Goal: Task Accomplishment & Management: Use online tool/utility

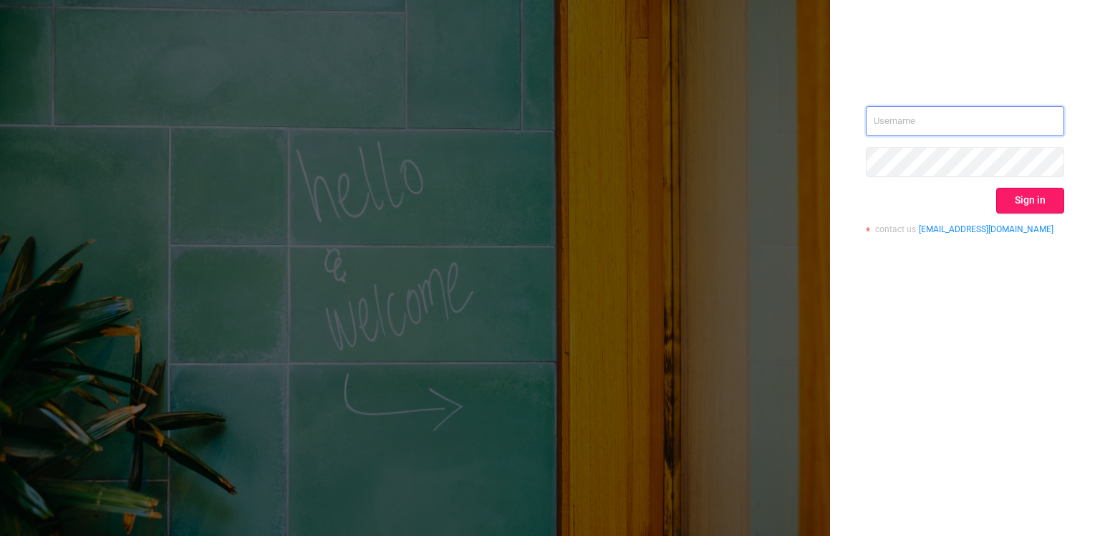
type input "[PERSON_NAME][EMAIL_ADDRESS][DOMAIN_NAME]"
click at [1037, 206] on button "Sign in" at bounding box center [1030, 201] width 68 height 26
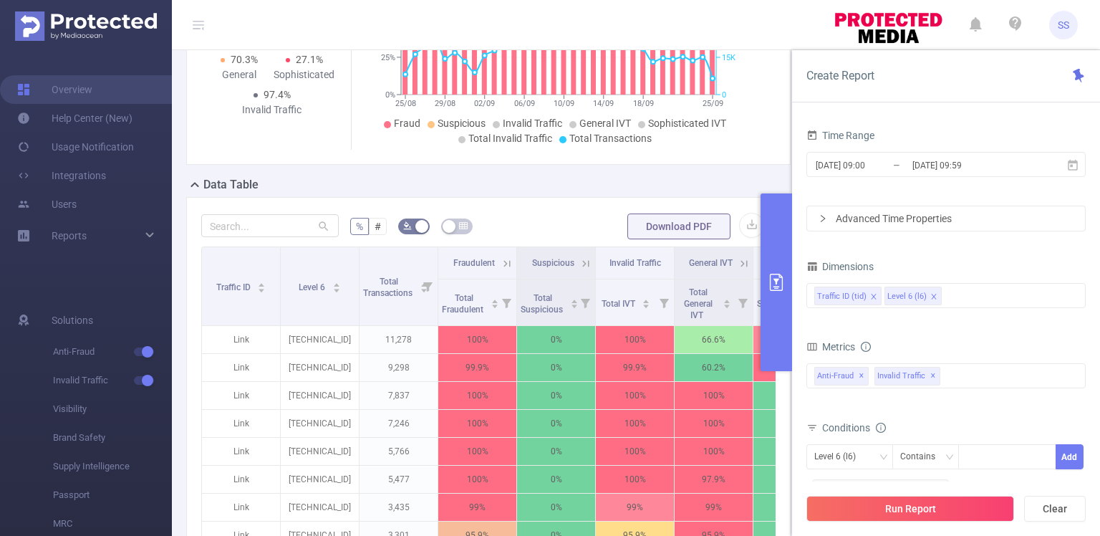
scroll to position [239, 0]
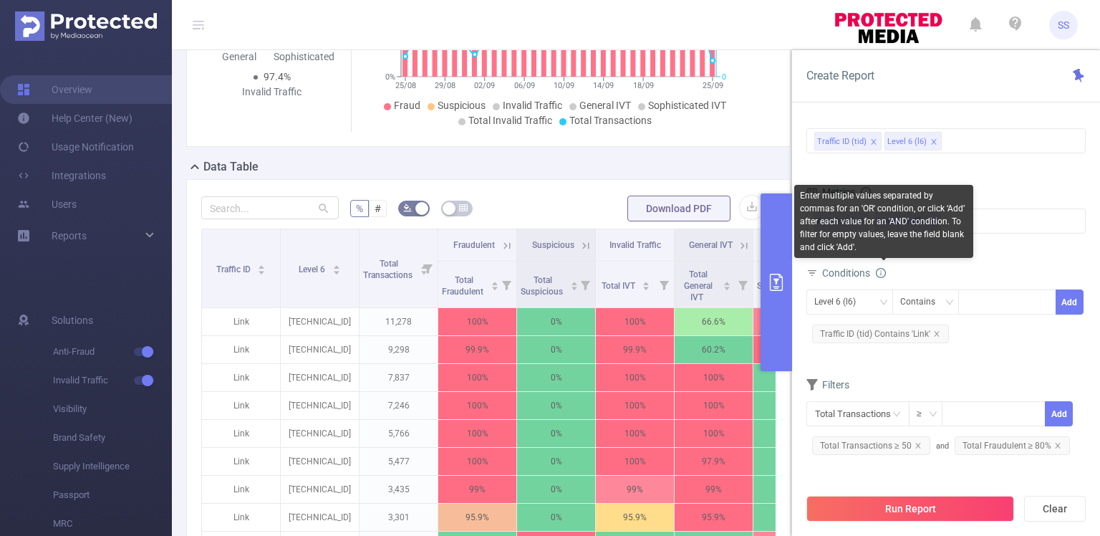
click at [883, 270] on icon "icon: info-circle" at bounding box center [881, 273] width 10 height 10
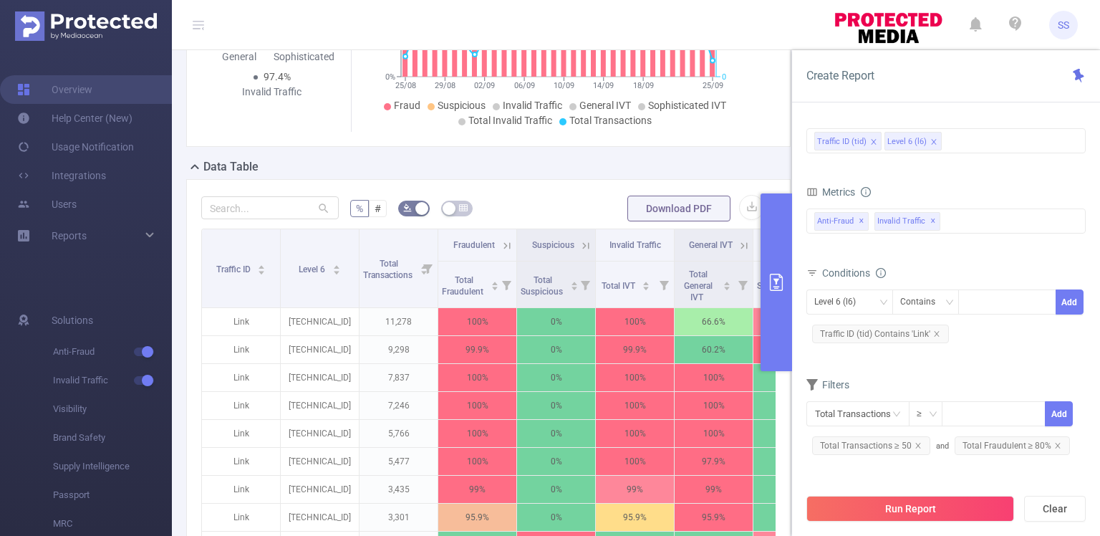
click at [748, 95] on icon "25/08 29/08 02/09 06/09 10/09 14/09 18/09 25/09 0% 25% 50% 75% 99.8% 0 15K 30K …" at bounding box center [559, 28] width 408 height 208
click at [765, 210] on button "primary" at bounding box center [777, 282] width 32 height 178
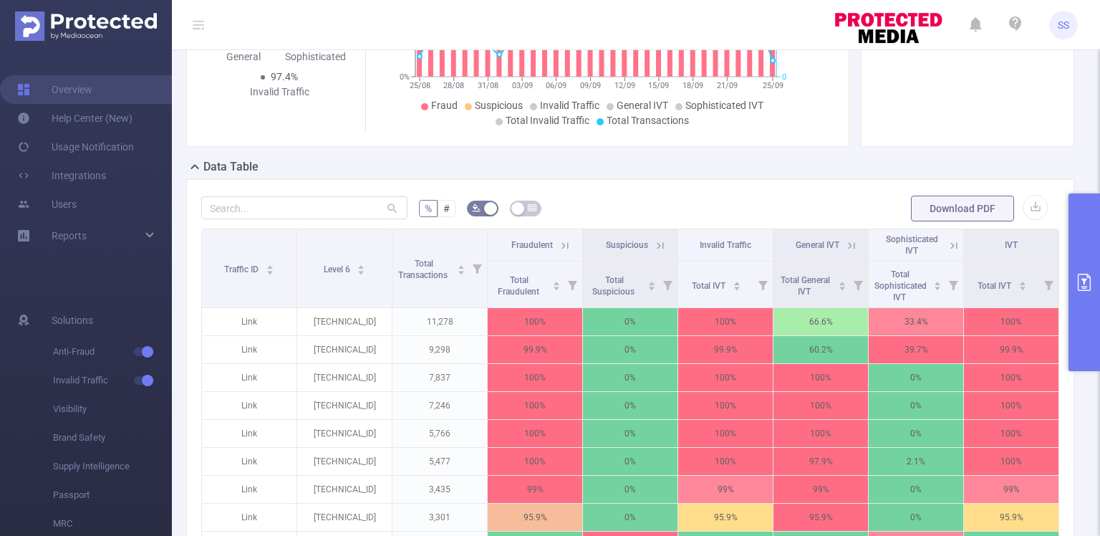
click at [1075, 237] on button "primary" at bounding box center [1085, 282] width 32 height 178
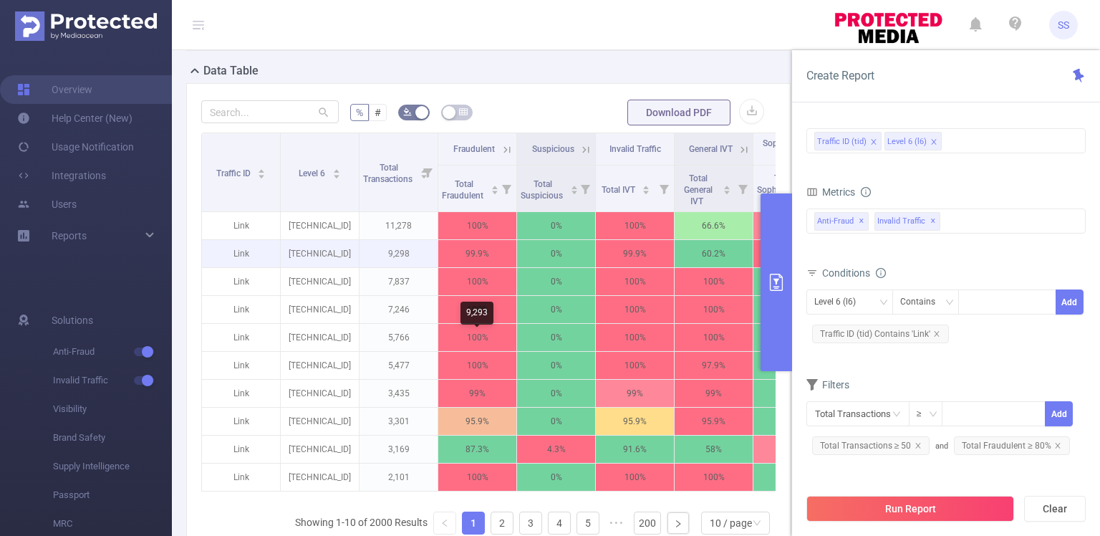
scroll to position [358, 0]
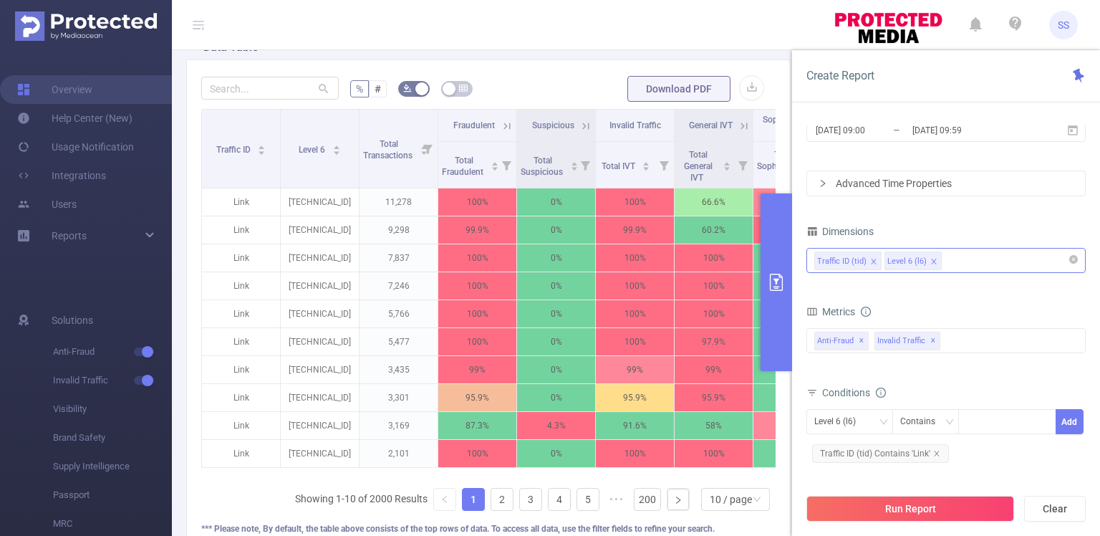
click at [959, 266] on div "Traffic ID (tid) Level 6 (l6)" at bounding box center [946, 261] width 264 height 24
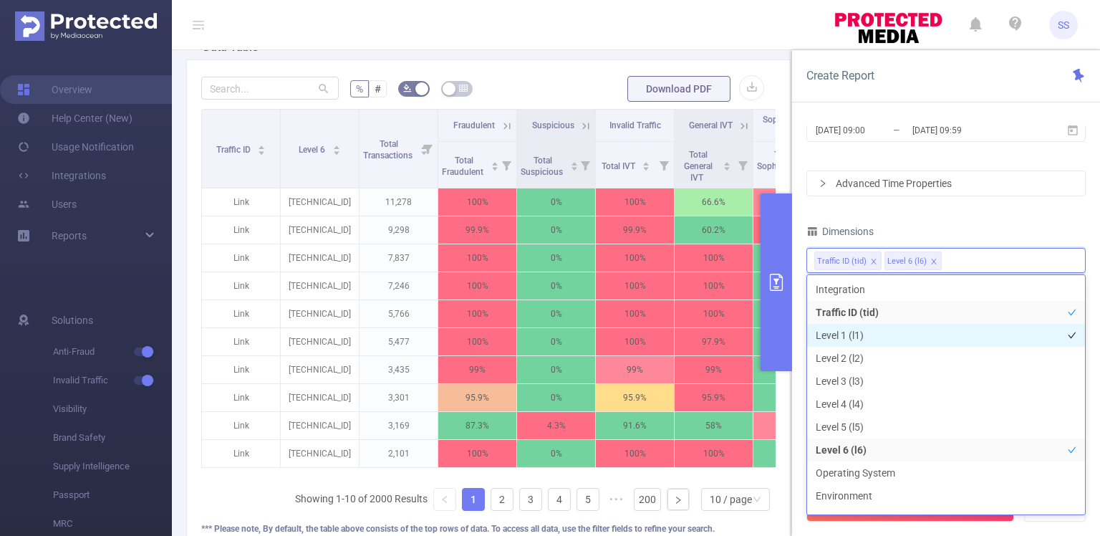
click at [863, 331] on li "Level 1 (l1)" at bounding box center [946, 335] width 278 height 23
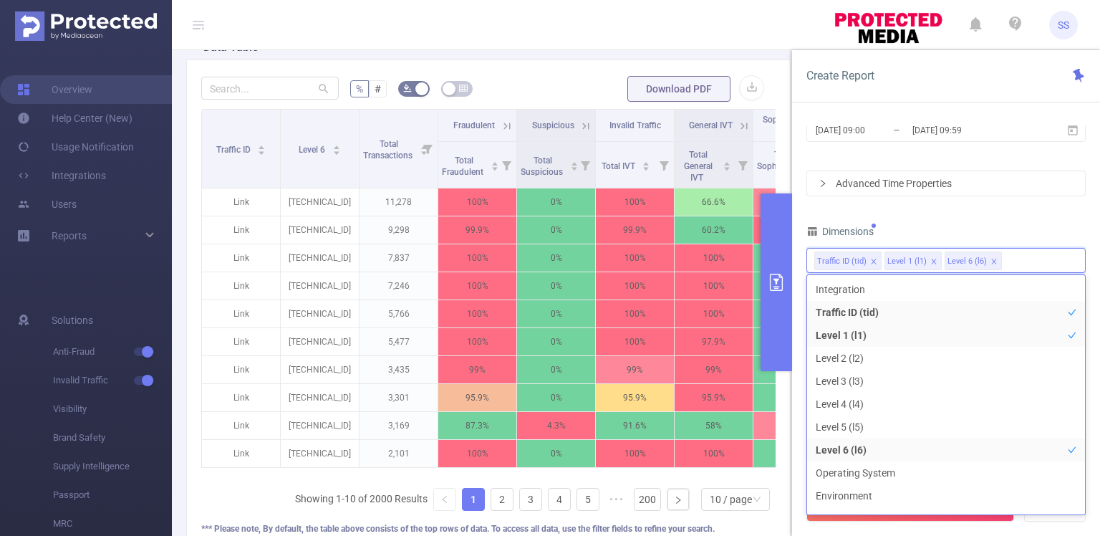
click at [958, 215] on div "Time Range [DATE] 09:00 _ [DATE] 09:59 Advanced Time Properties Dimensions Traf…" at bounding box center [946, 339] width 279 height 499
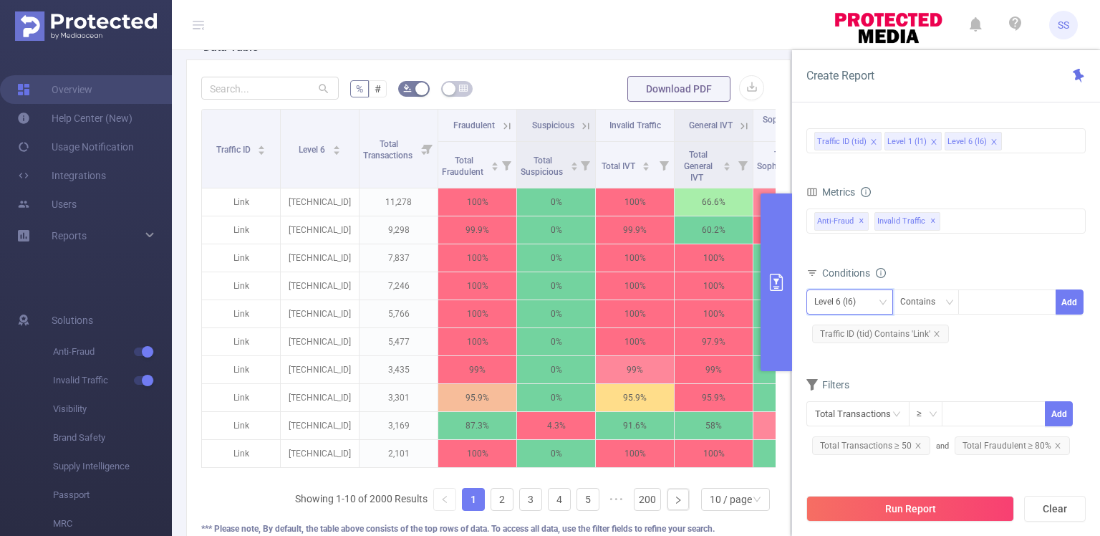
click at [835, 300] on div "Level 6 (l6)" at bounding box center [840, 302] width 52 height 24
click at [844, 350] on li "Level 1 (l1)" at bounding box center [850, 353] width 87 height 23
click at [978, 308] on div at bounding box center [1007, 302] width 82 height 24
type input "201"
click at [1002, 336] on li "201" at bounding box center [1007, 329] width 98 height 23
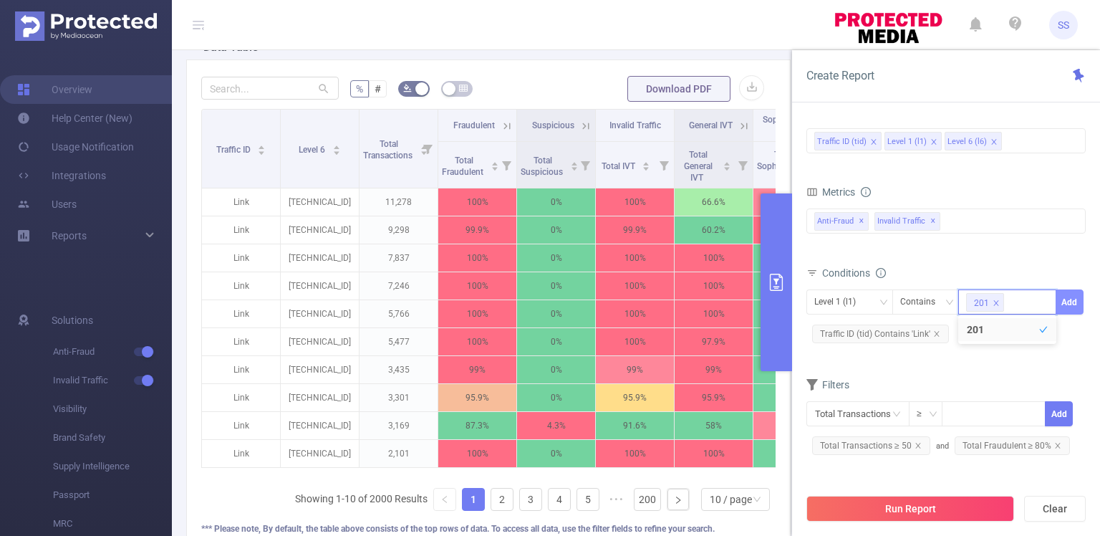
click at [1081, 305] on button "Add" at bounding box center [1070, 301] width 28 height 25
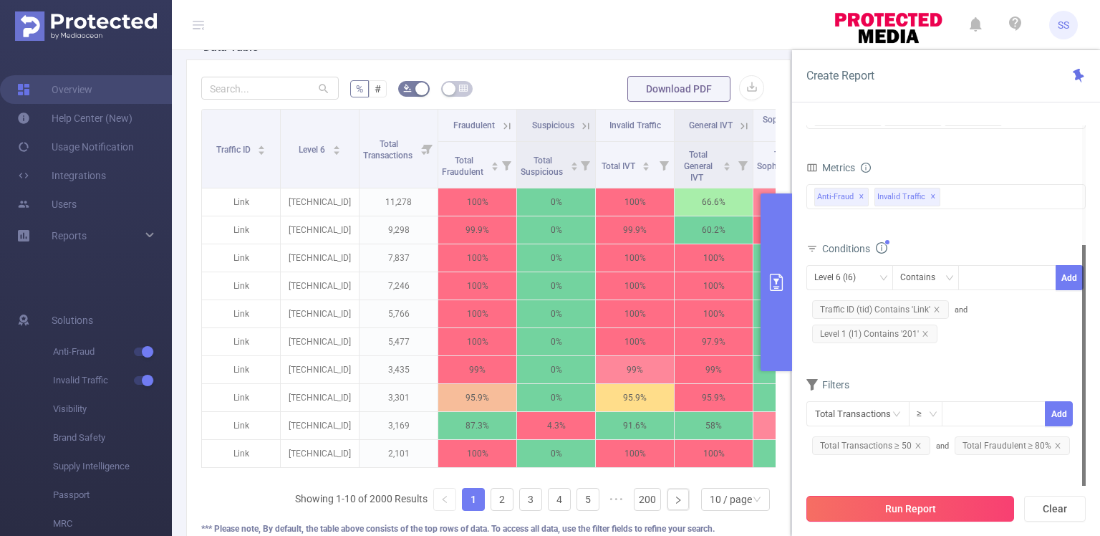
click at [908, 513] on button "Run Report" at bounding box center [911, 509] width 208 height 26
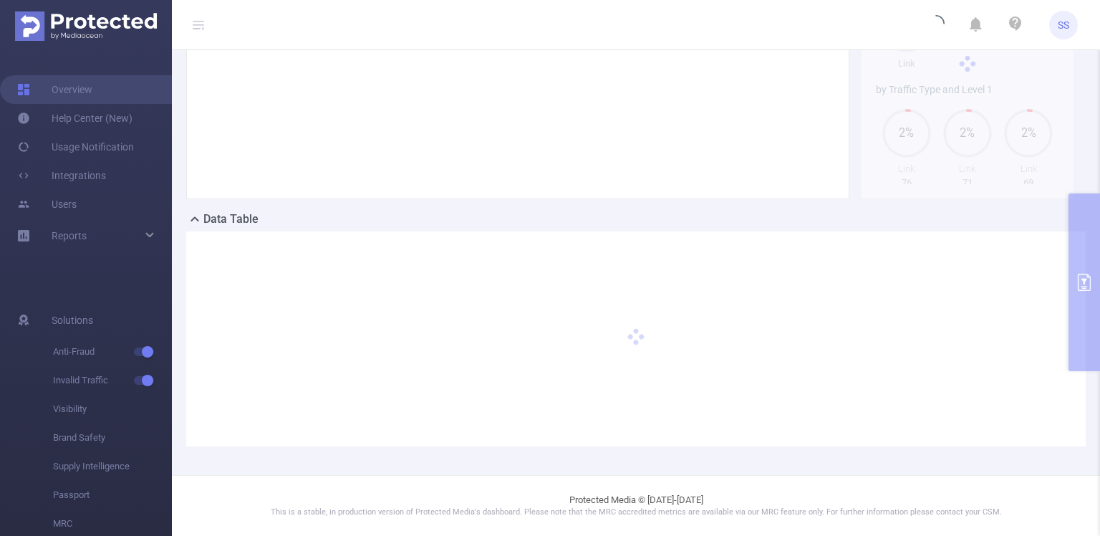
scroll to position [185, 0]
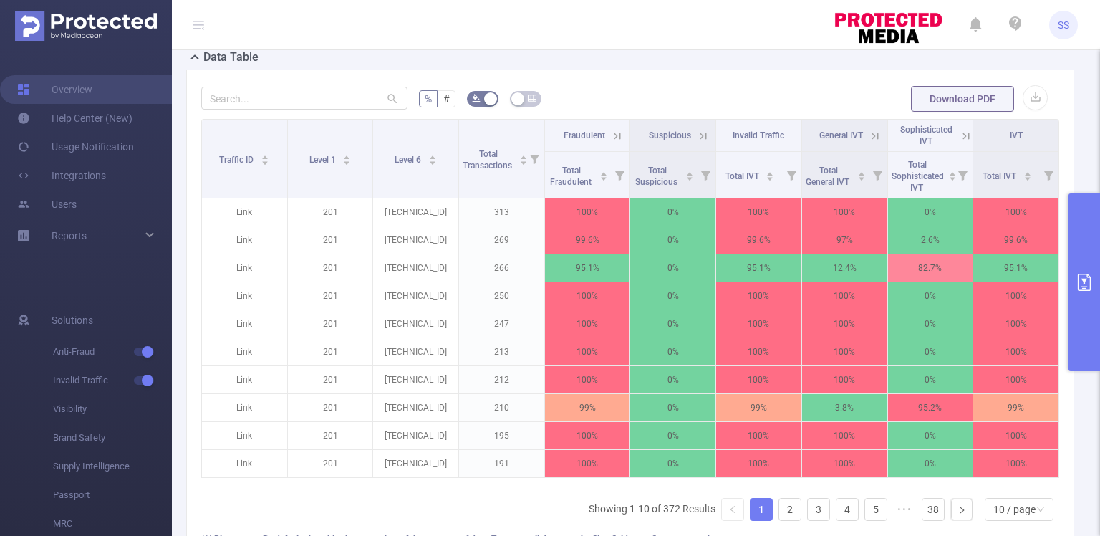
scroll to position [350, 0]
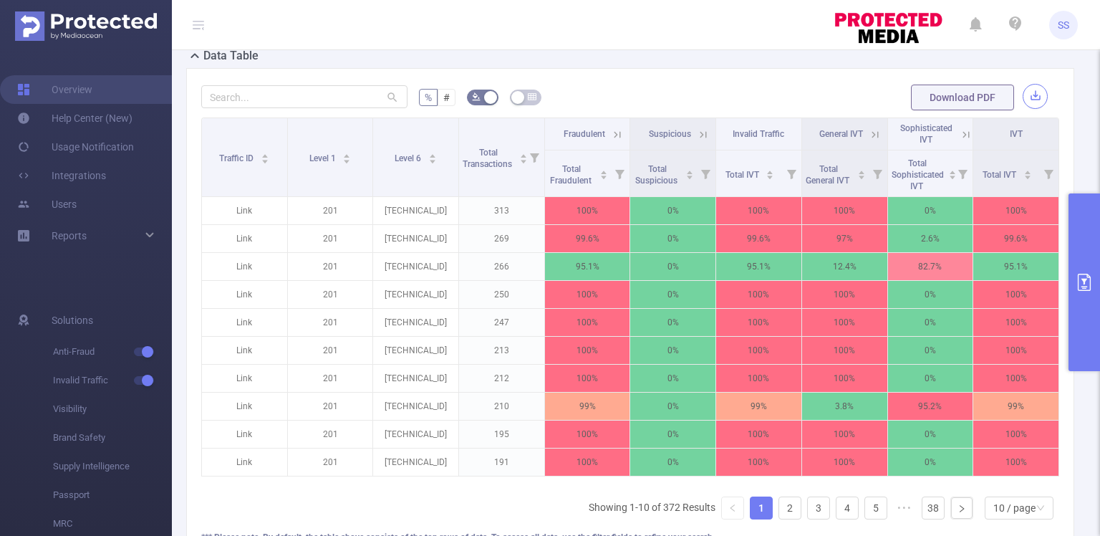
click at [1032, 94] on button "button" at bounding box center [1035, 96] width 25 height 25
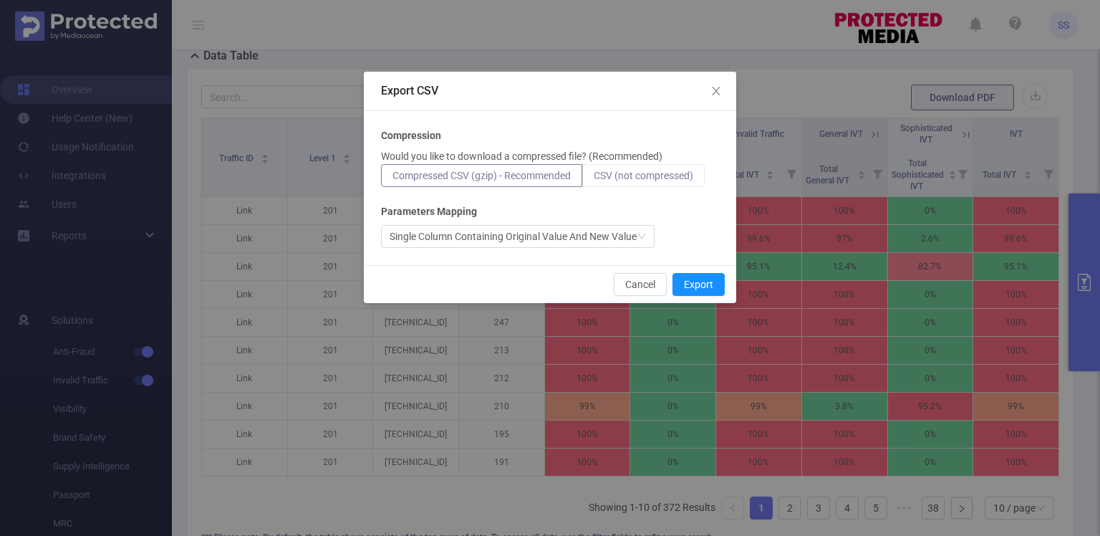
click at [639, 179] on span "CSV (not compressed)" at bounding box center [644, 175] width 100 height 11
click at [594, 179] on input "CSV (not compressed)" at bounding box center [594, 179] width 0 height 0
click at [697, 289] on button "Export" at bounding box center [699, 284] width 52 height 23
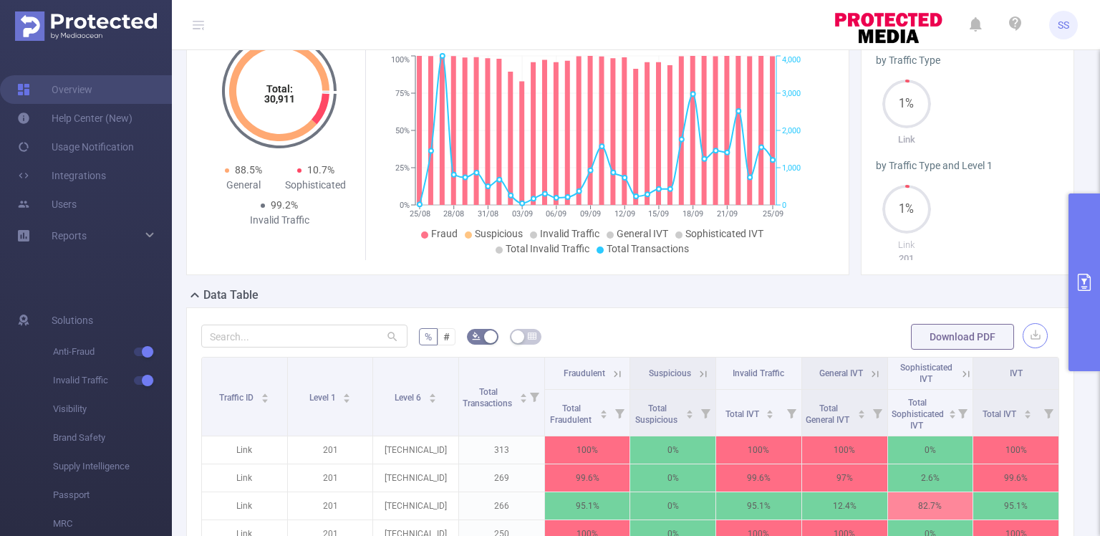
scroll to position [0, 0]
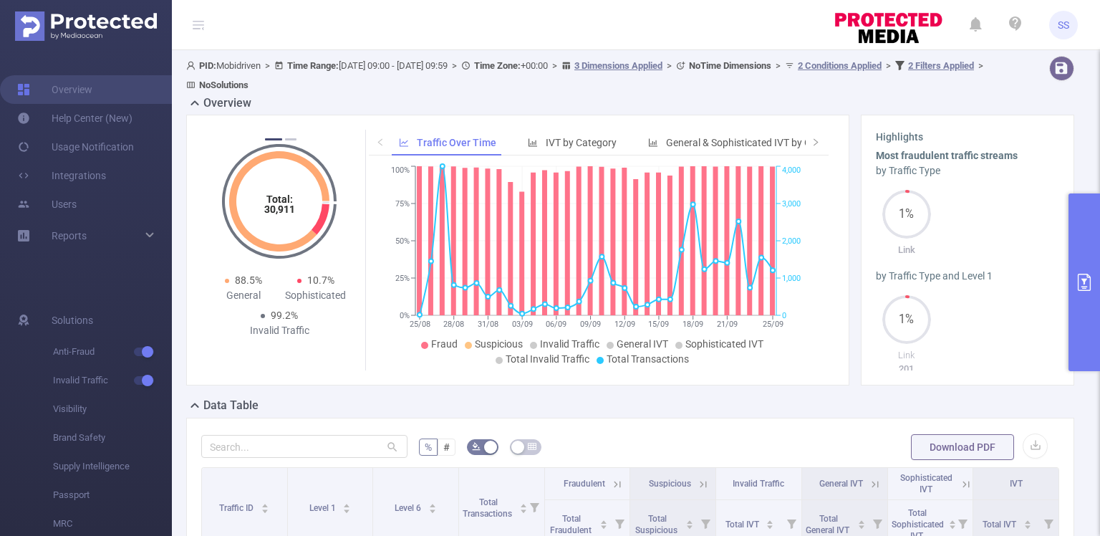
click at [1097, 250] on button "primary" at bounding box center [1085, 282] width 32 height 178
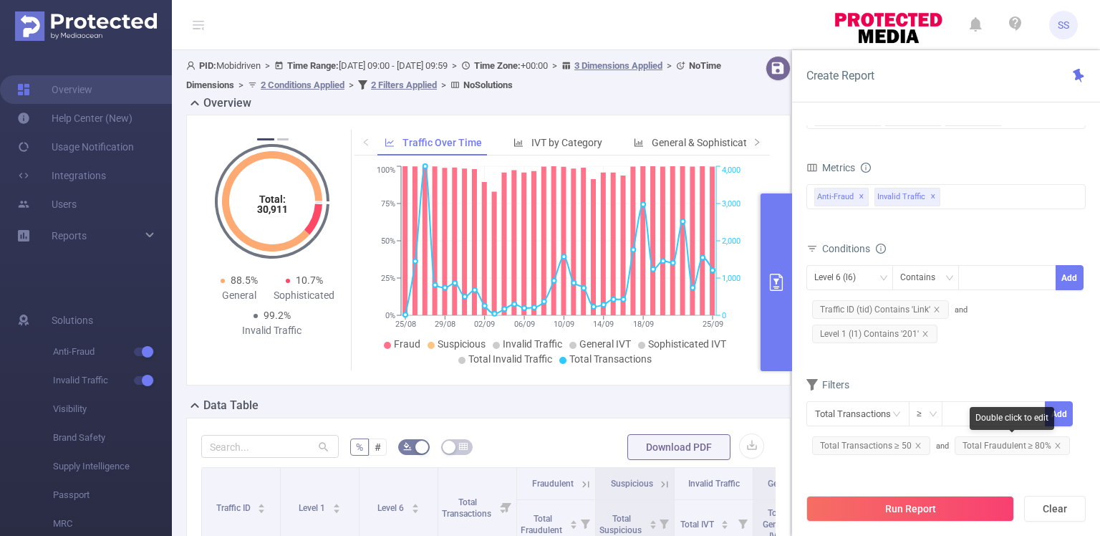
click at [977, 443] on span "Total Fraudulent ≥ 80%" at bounding box center [1013, 445] width 116 height 19
click at [1054, 443] on icon "icon: close" at bounding box center [1057, 445] width 7 height 7
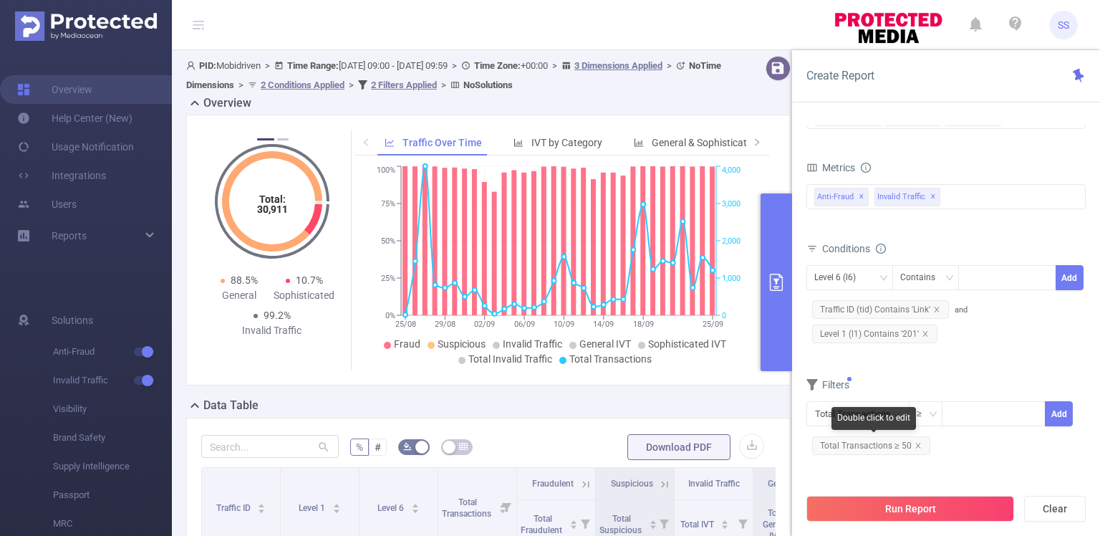
click at [908, 448] on span "Total Transactions ≥ 50" at bounding box center [871, 445] width 118 height 19
click at [967, 417] on input at bounding box center [994, 412] width 102 height 21
click at [918, 442] on icon "icon: close" at bounding box center [918, 445] width 7 height 7
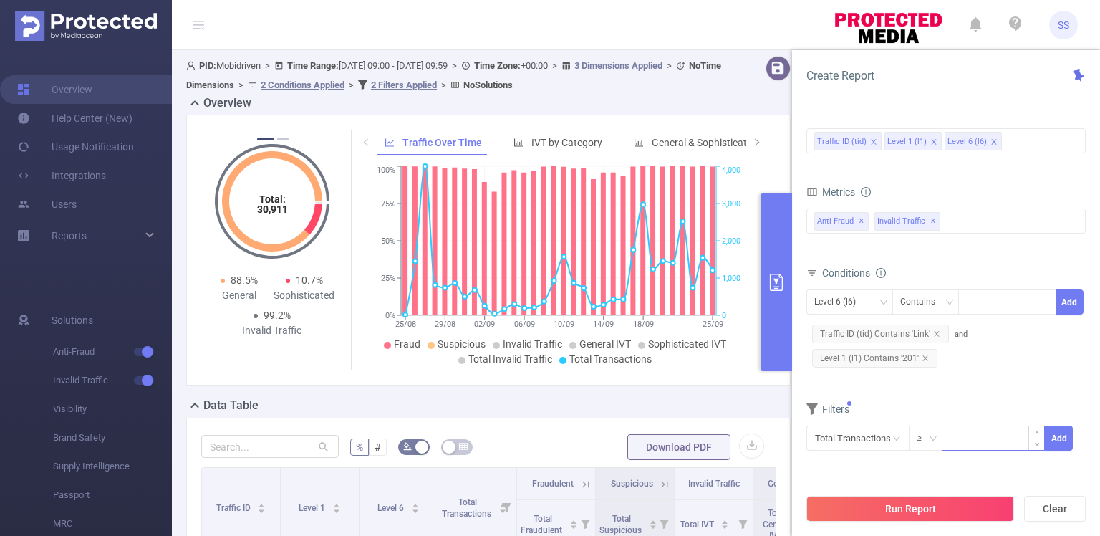
click at [983, 438] on input at bounding box center [994, 436] width 102 height 21
type input "2"
type input "40"
click at [1052, 432] on button "Add" at bounding box center [1059, 438] width 28 height 25
click at [874, 436] on input "text" at bounding box center [858, 438] width 103 height 25
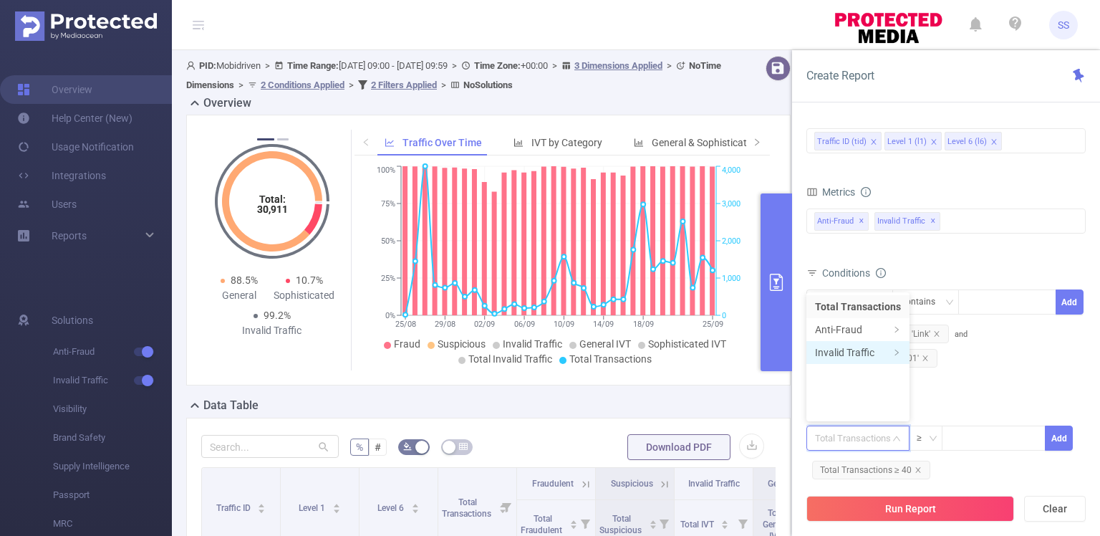
click at [894, 358] on span at bounding box center [896, 352] width 7 height 13
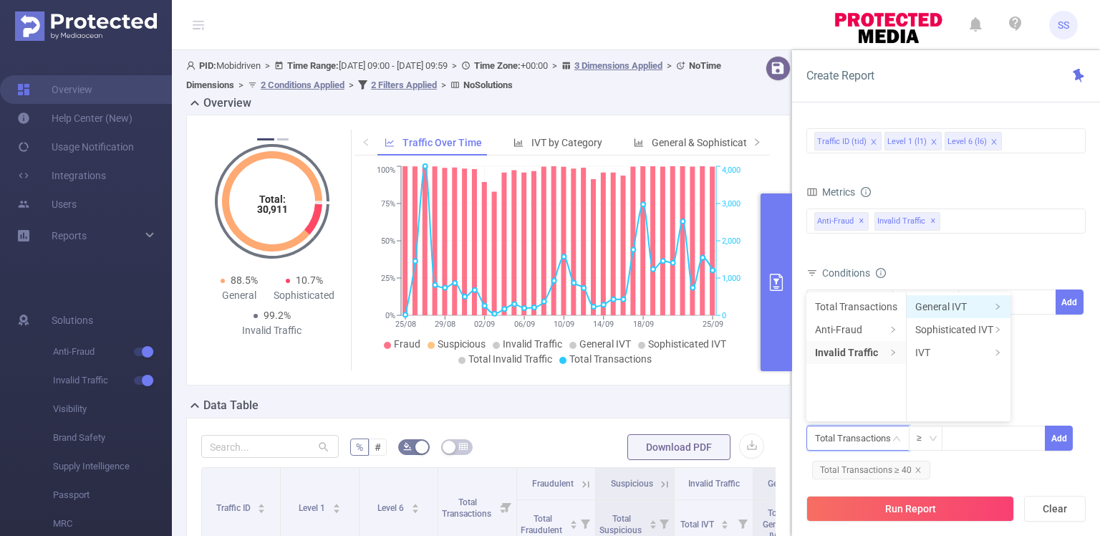
click at [1000, 307] on icon "icon: right" at bounding box center [997, 306] width 7 height 7
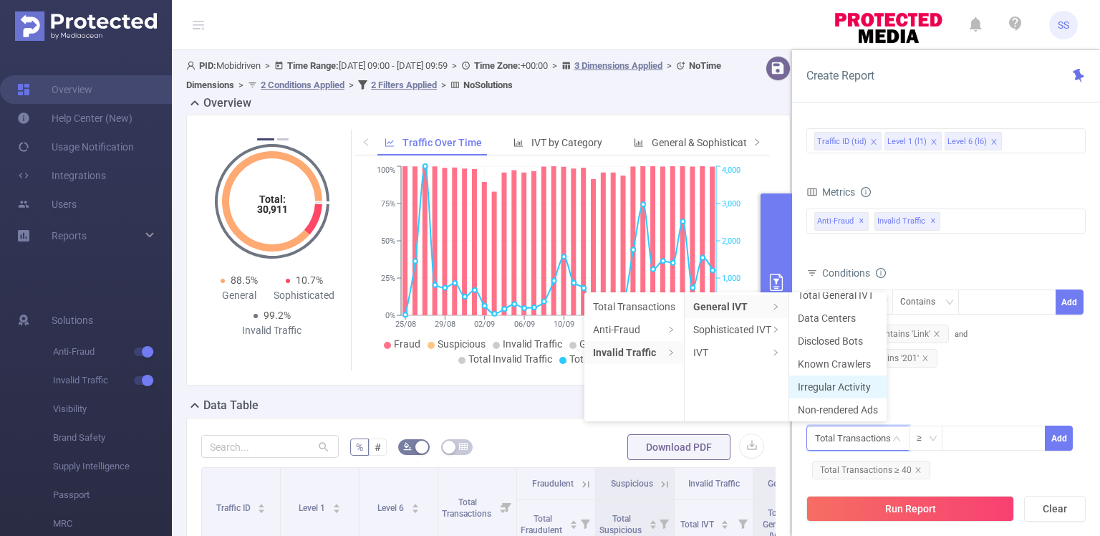
scroll to position [14, 0]
click at [784, 323] on li "Sophisticated IVT" at bounding box center [737, 329] width 104 height 23
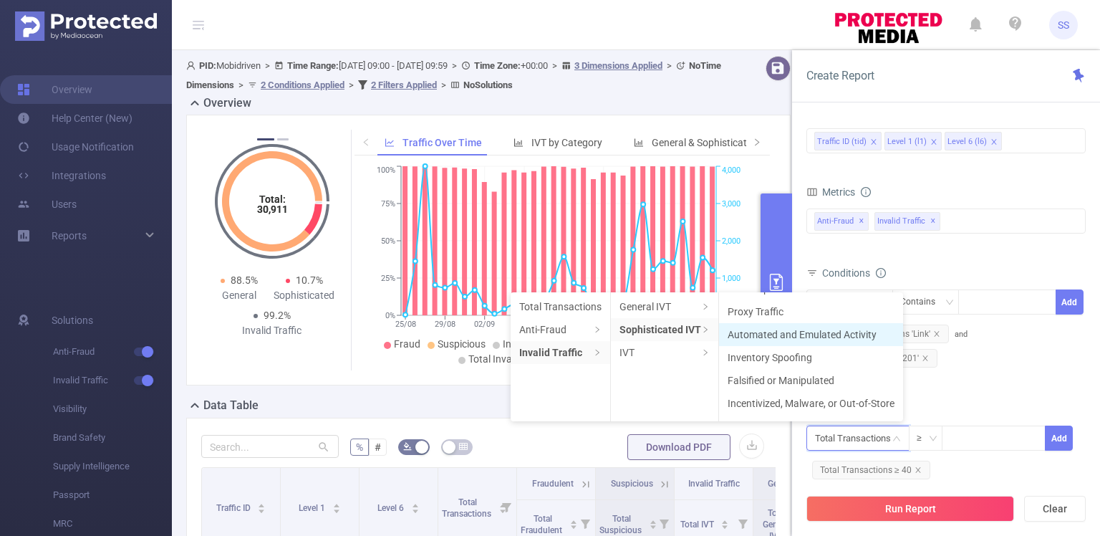
scroll to position [0, 0]
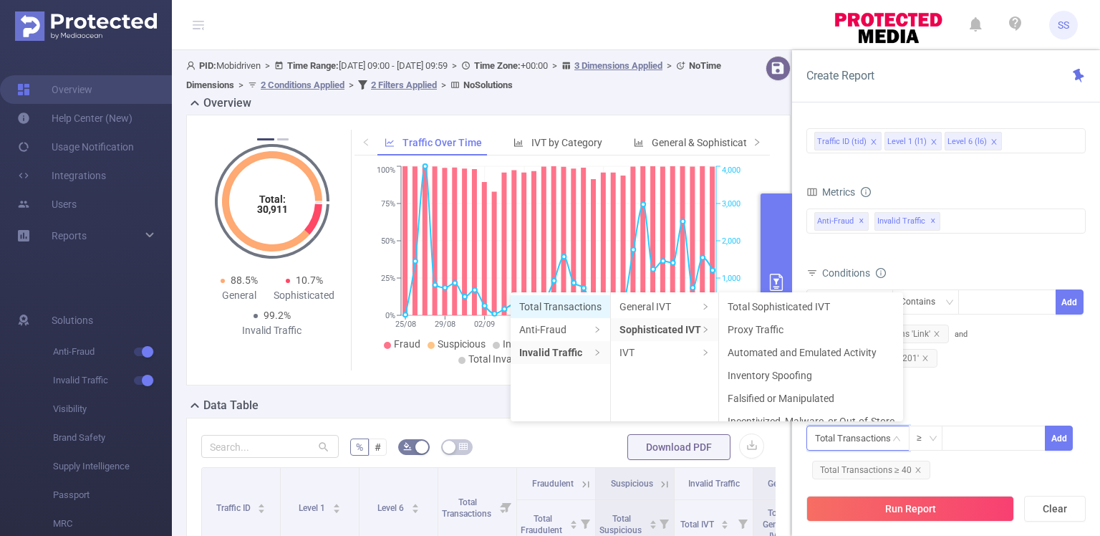
click at [582, 306] on li "Total Transactions" at bounding box center [561, 306] width 100 height 23
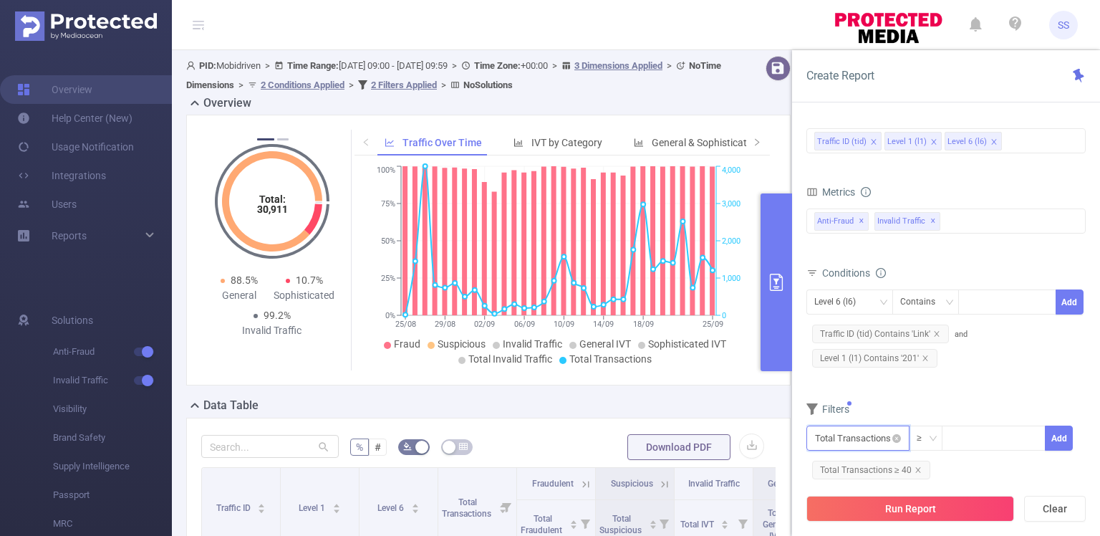
click at [860, 438] on input "text" at bounding box center [858, 438] width 103 height 25
click at [839, 326] on li "Anti-Fraud" at bounding box center [858, 329] width 103 height 23
click at [939, 307] on li "Fraudulent" at bounding box center [949, 306] width 85 height 23
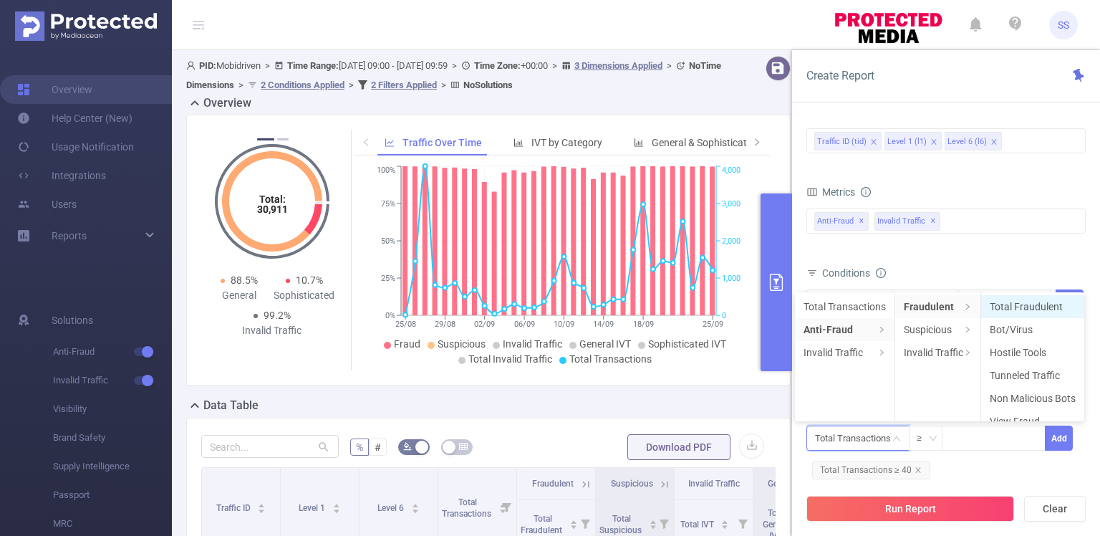
click at [1009, 306] on li "Total Fraudulent" at bounding box center [1032, 306] width 103 height 23
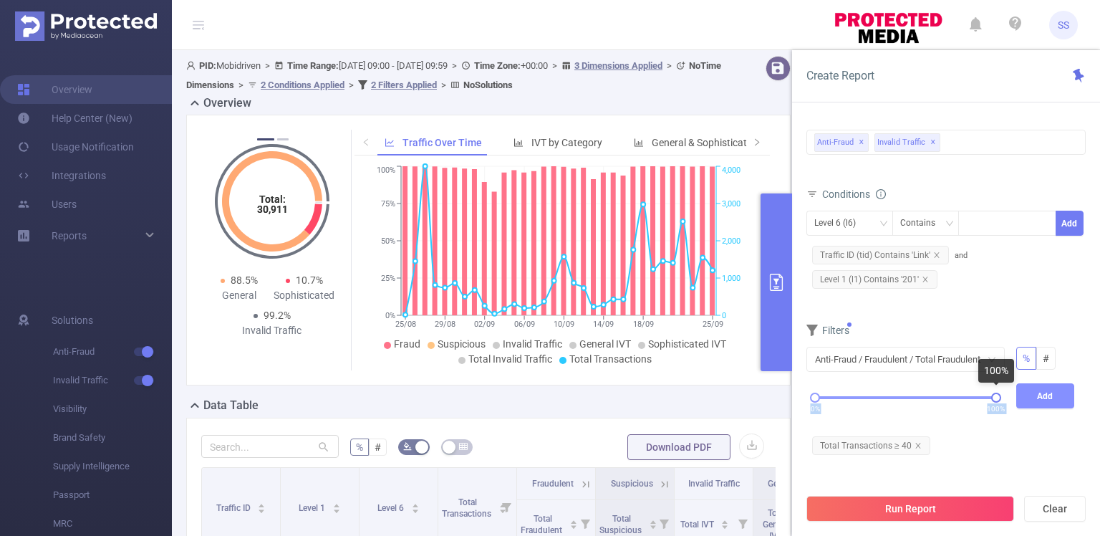
drag, startPoint x: 904, startPoint y: 398, endPoint x: 1035, endPoint y: 399, distance: 131.1
click at [1035, 399] on div "0% 100% Add" at bounding box center [940, 408] width 279 height 50
click at [858, 395] on div "0% 100%" at bounding box center [905, 397] width 181 height 9
drag, startPoint x: 870, startPoint y: 393, endPoint x: 892, endPoint y: 391, distance: 21.6
click at [892, 391] on div "0% 100%" at bounding box center [906, 402] width 210 height 39
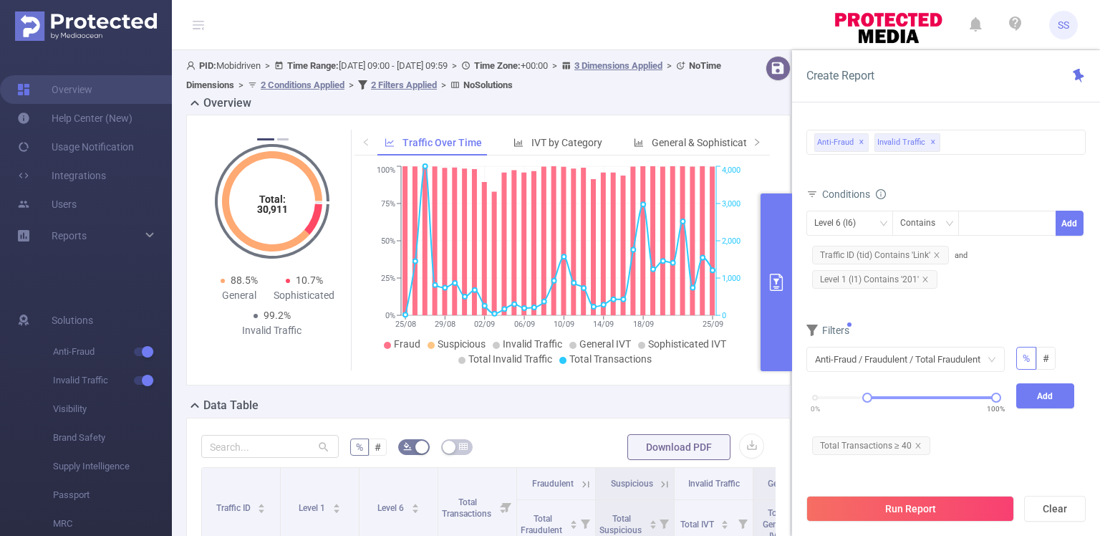
click at [893, 391] on div "0% 100%" at bounding box center [906, 402] width 210 height 39
click at [900, 393] on div "0% 100%" at bounding box center [905, 397] width 181 height 9
drag, startPoint x: 901, startPoint y: 393, endPoint x: 908, endPoint y: 394, distance: 7.3
click at [908, 394] on div at bounding box center [908, 398] width 10 height 10
click at [906, 395] on div at bounding box center [905, 398] width 10 height 10
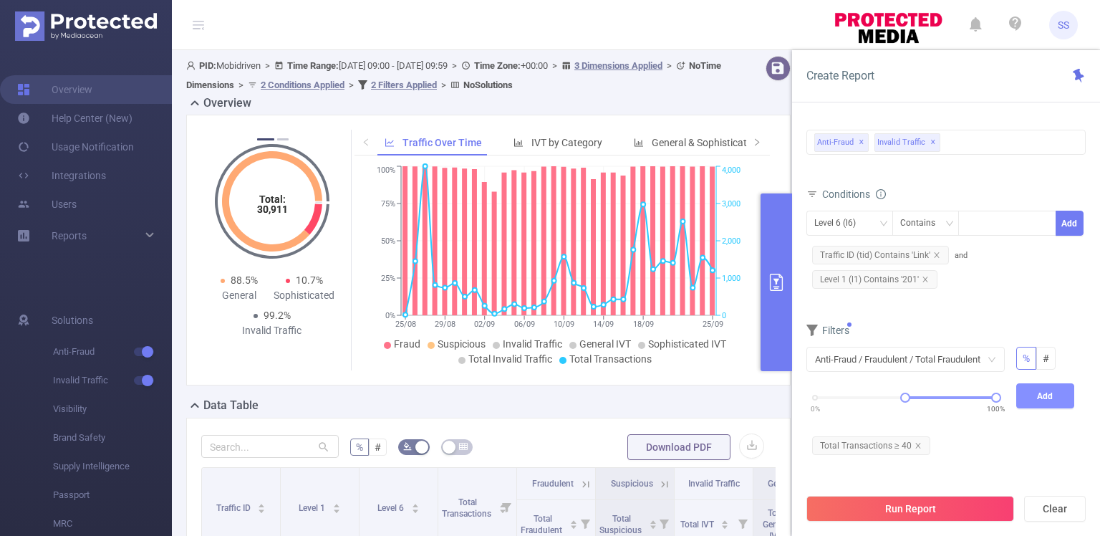
click at [1049, 394] on button "Add" at bounding box center [1046, 395] width 59 height 25
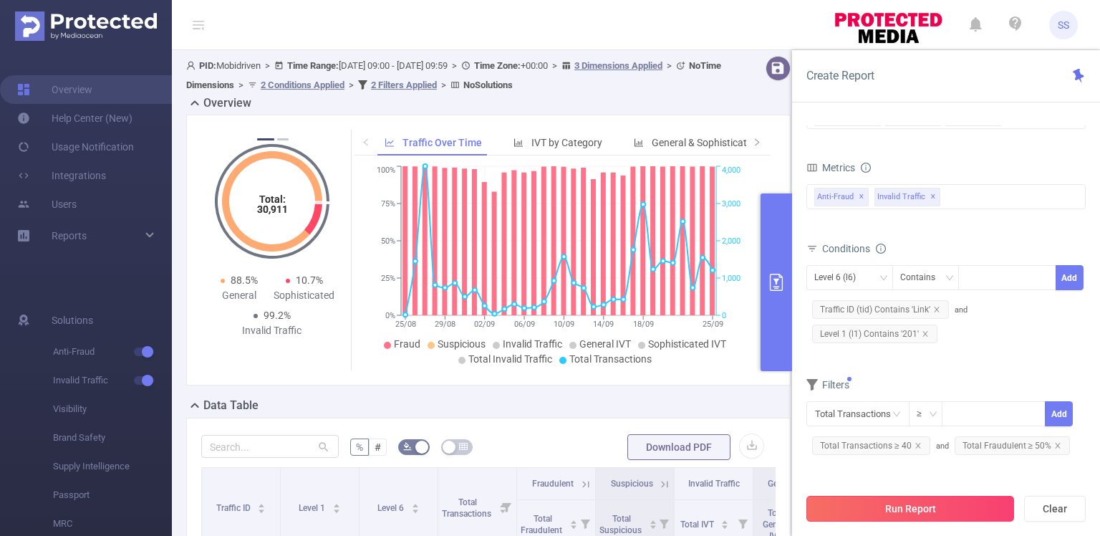
click at [911, 503] on button "Run Report" at bounding box center [911, 509] width 208 height 26
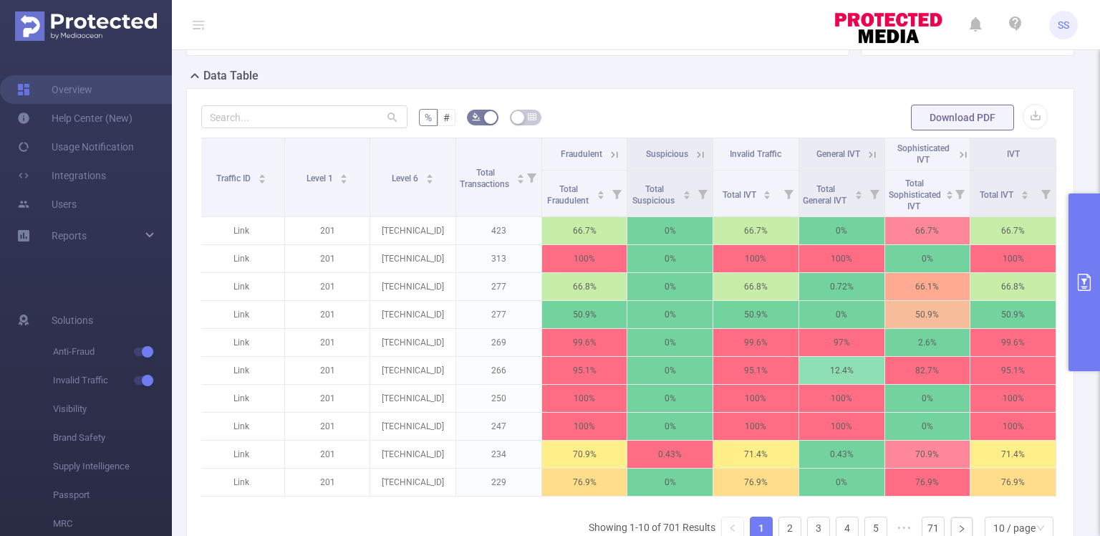
scroll to position [331, 0]
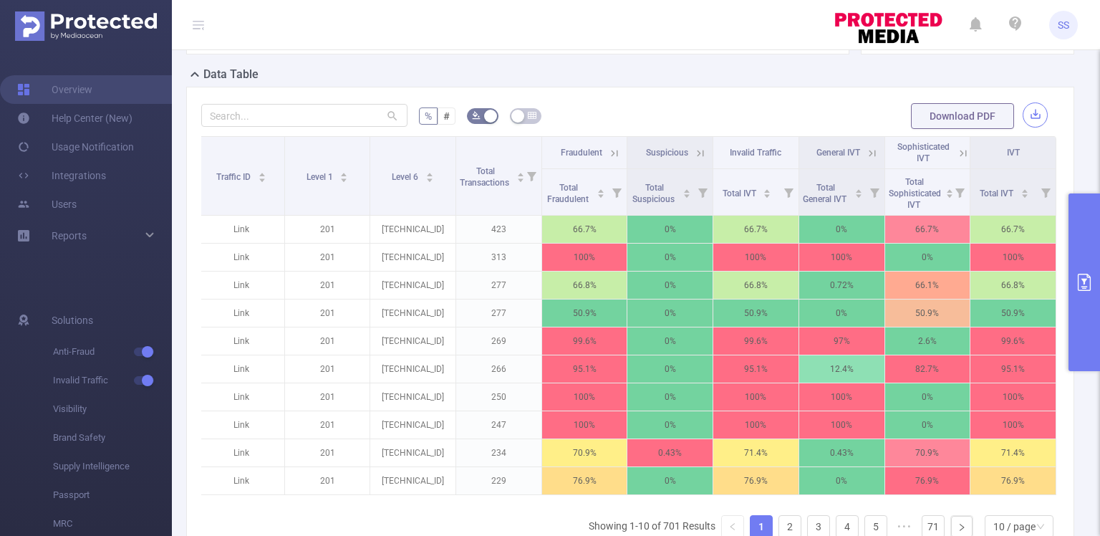
click at [1023, 117] on button "button" at bounding box center [1035, 114] width 25 height 25
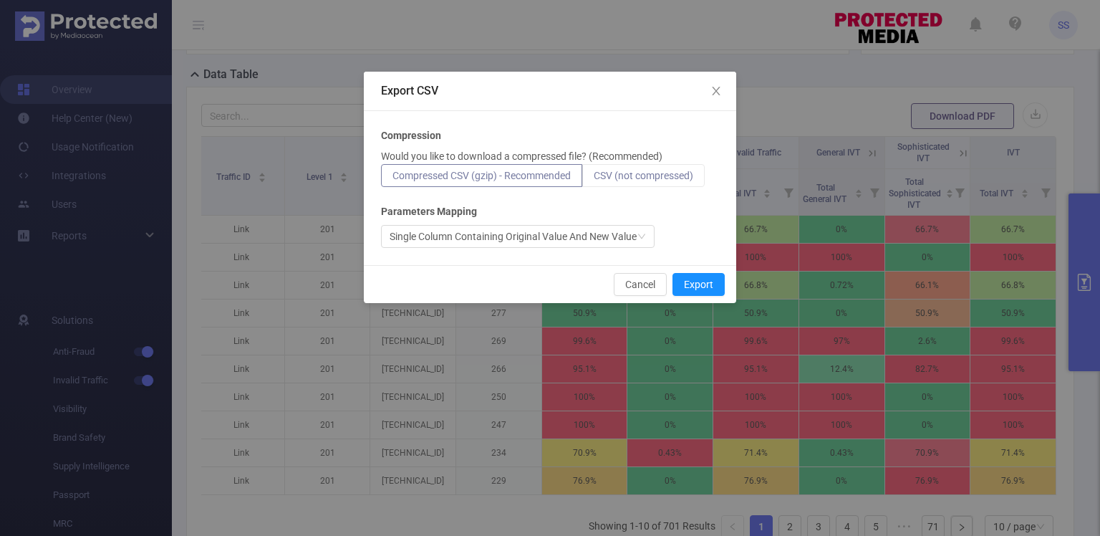
click at [613, 168] on label "CSV (not compressed)" at bounding box center [643, 175] width 122 height 23
click at [594, 179] on input "CSV (not compressed)" at bounding box center [594, 179] width 0 height 0
click at [640, 281] on button "Cancel" at bounding box center [640, 284] width 53 height 23
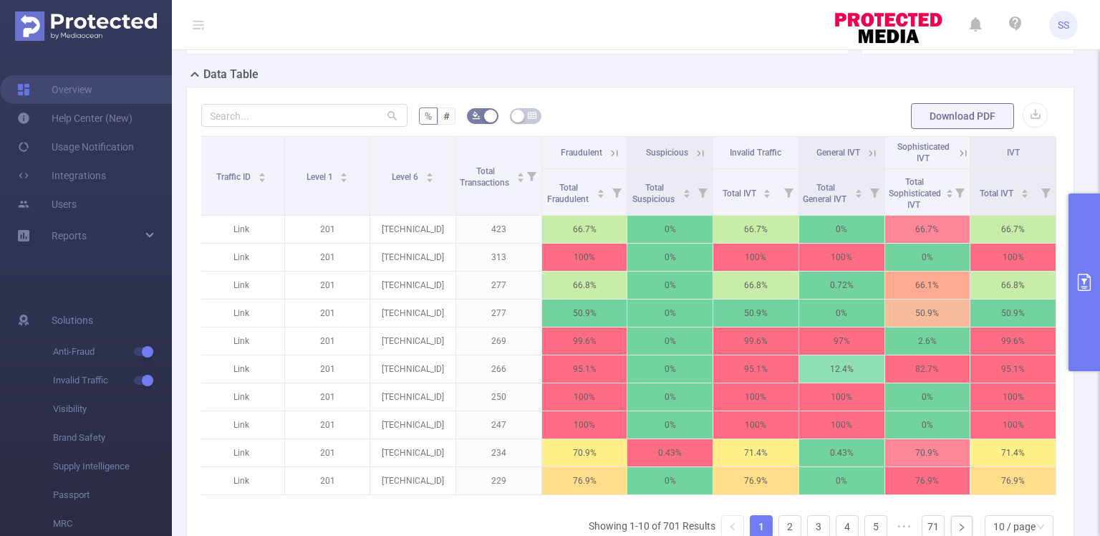
click at [1089, 239] on button "primary" at bounding box center [1085, 282] width 32 height 178
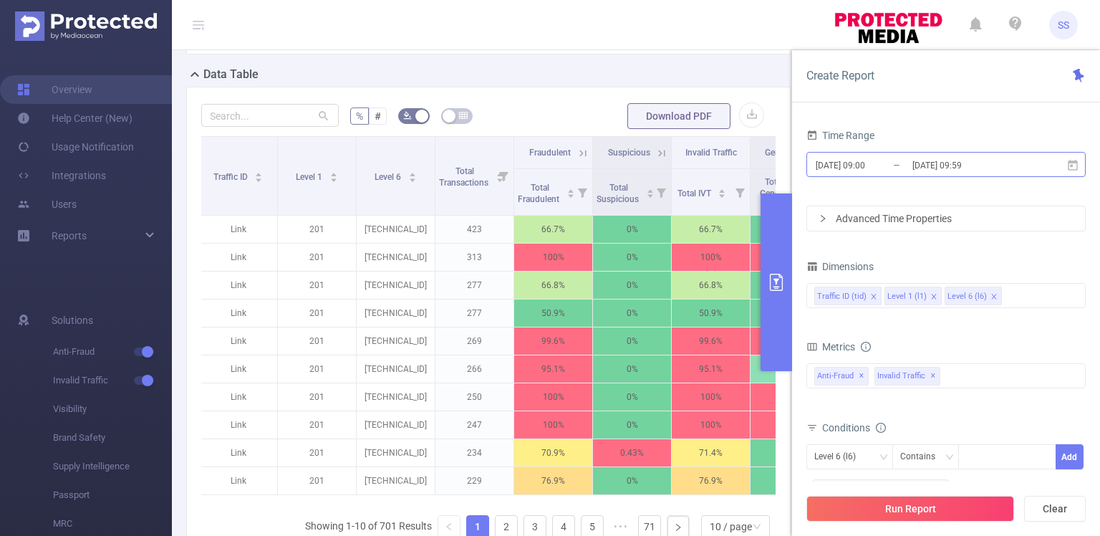
click at [923, 160] on input "[DATE] 09:59" at bounding box center [969, 164] width 116 height 19
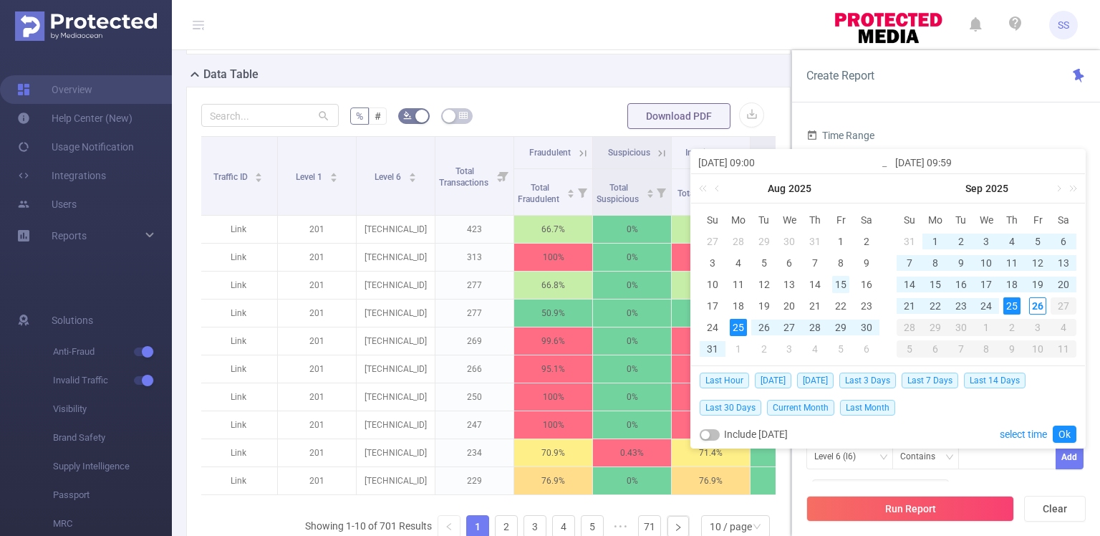
click at [834, 281] on div "15" at bounding box center [840, 284] width 17 height 17
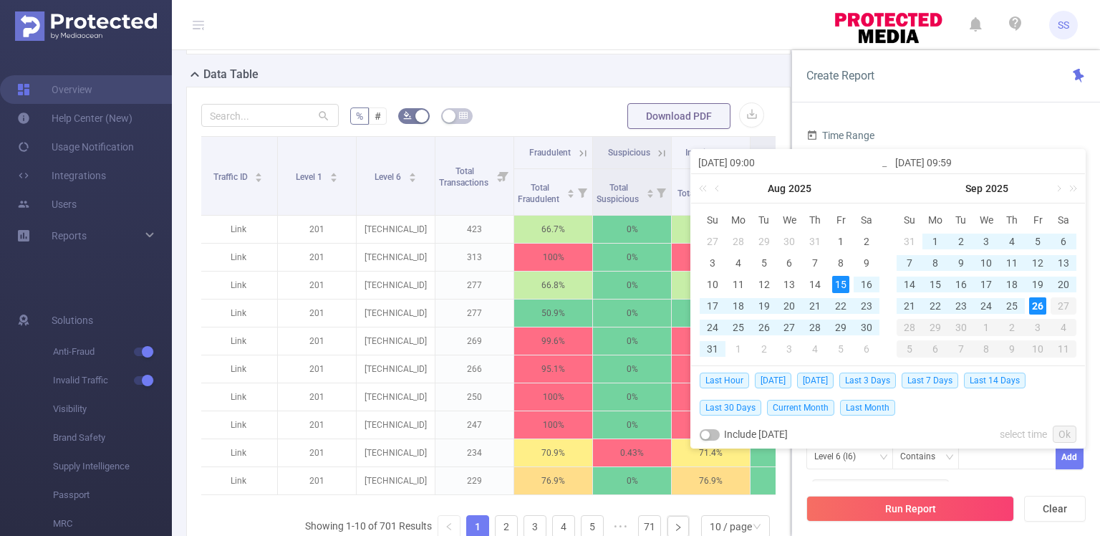
click at [1033, 302] on div "26" at bounding box center [1037, 305] width 17 height 17
type input "[DATE] 09:00"
type input "[DATE] 09:59"
type input "[DATE] 09:00"
type input "[DATE] 09:59"
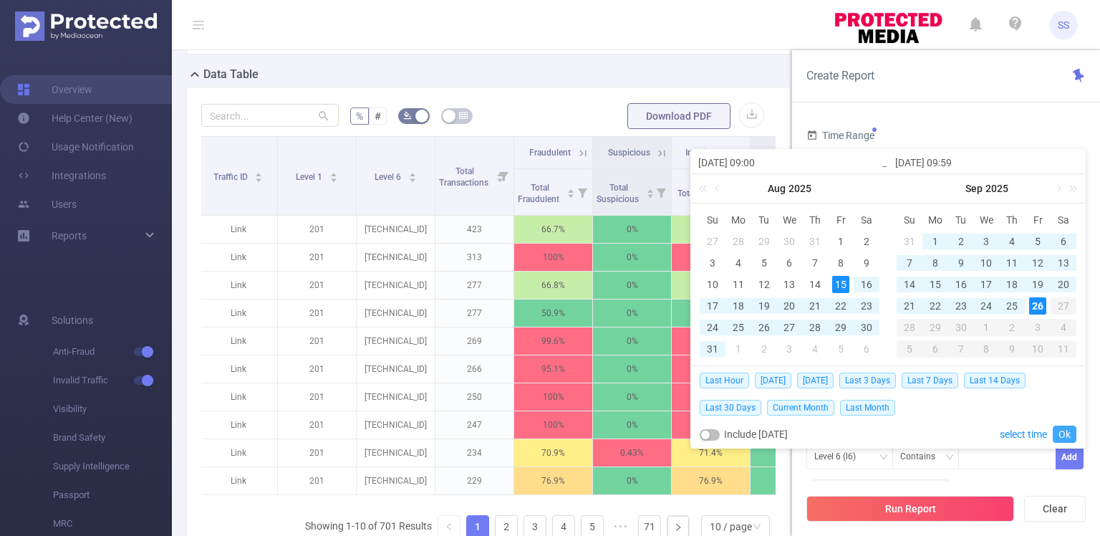
click at [1062, 434] on link "Ok" at bounding box center [1065, 434] width 24 height 17
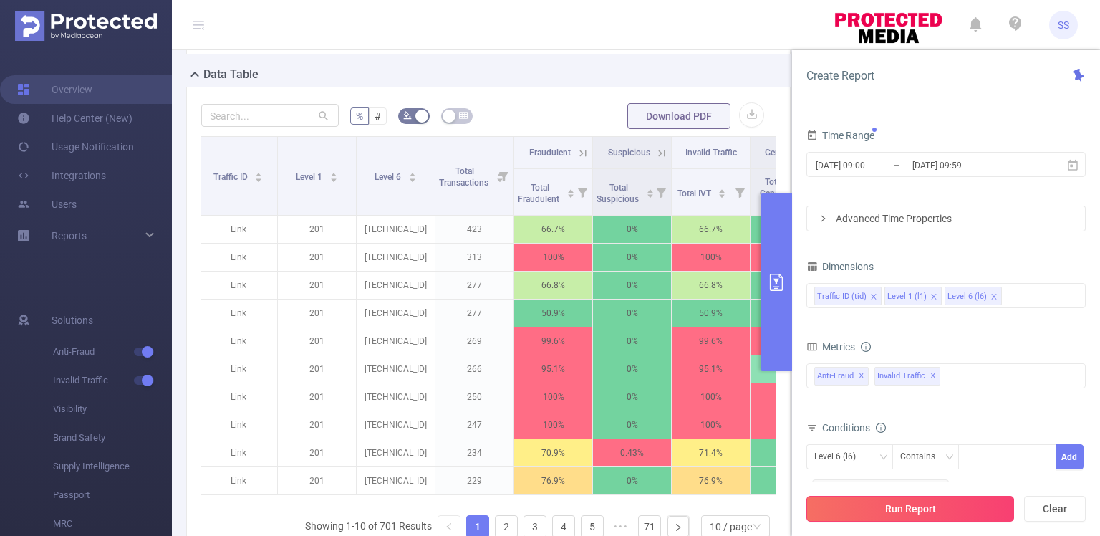
click at [951, 507] on button "Run Report" at bounding box center [911, 509] width 208 height 26
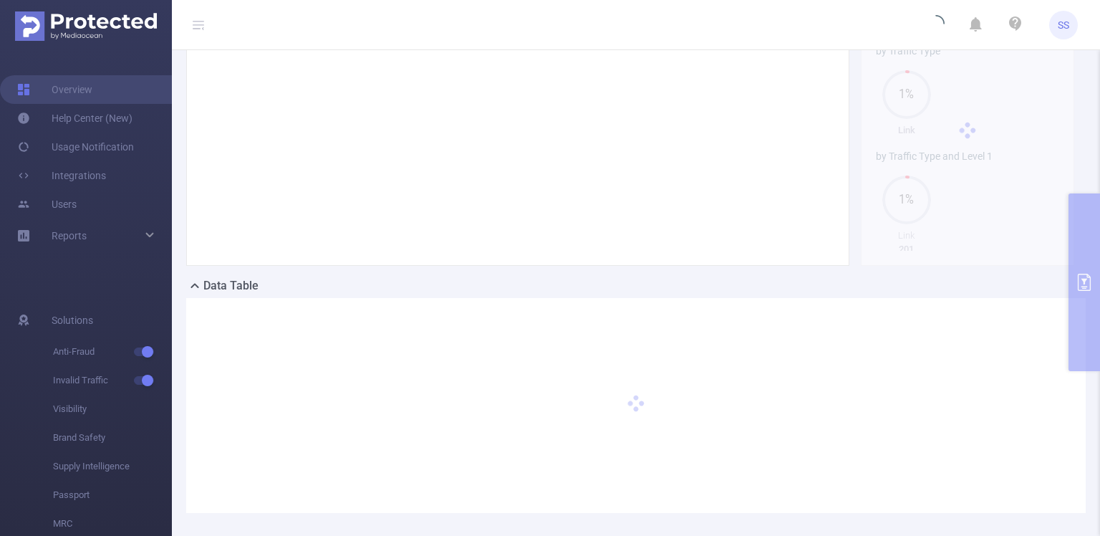
scroll to position [185, 0]
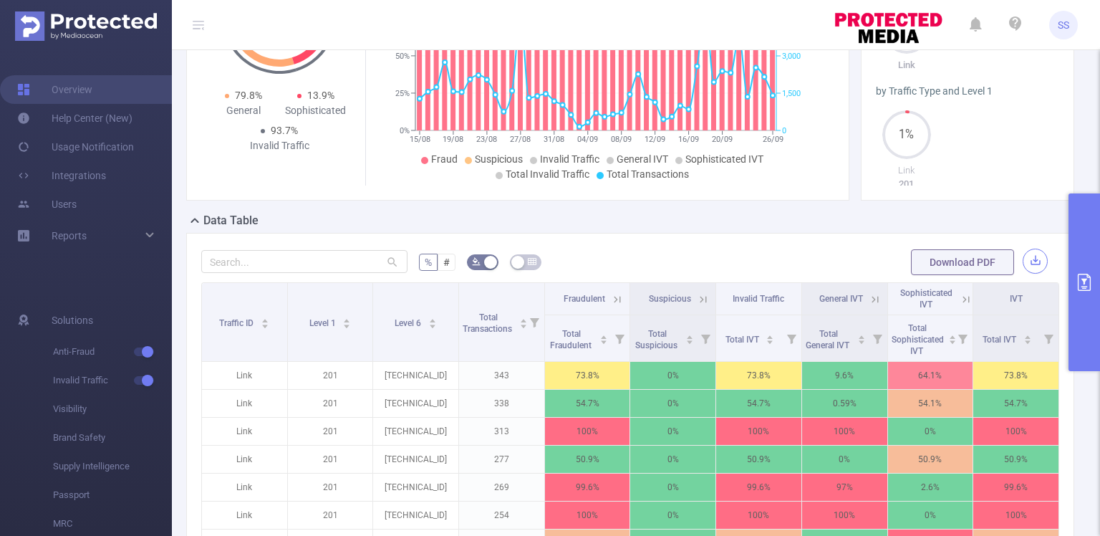
click at [1023, 259] on button "button" at bounding box center [1035, 261] width 25 height 25
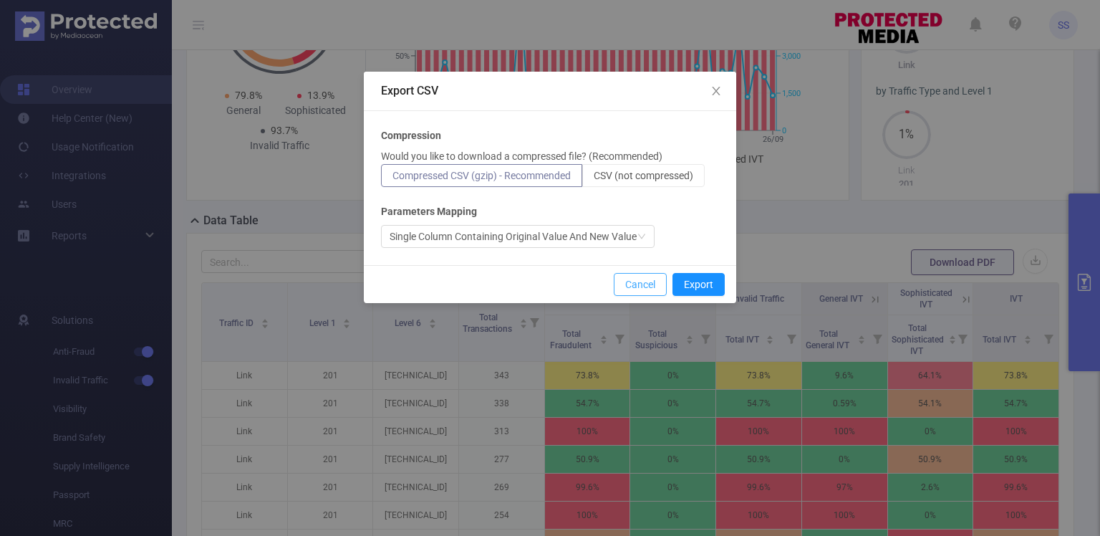
click at [650, 283] on button "Cancel" at bounding box center [640, 284] width 53 height 23
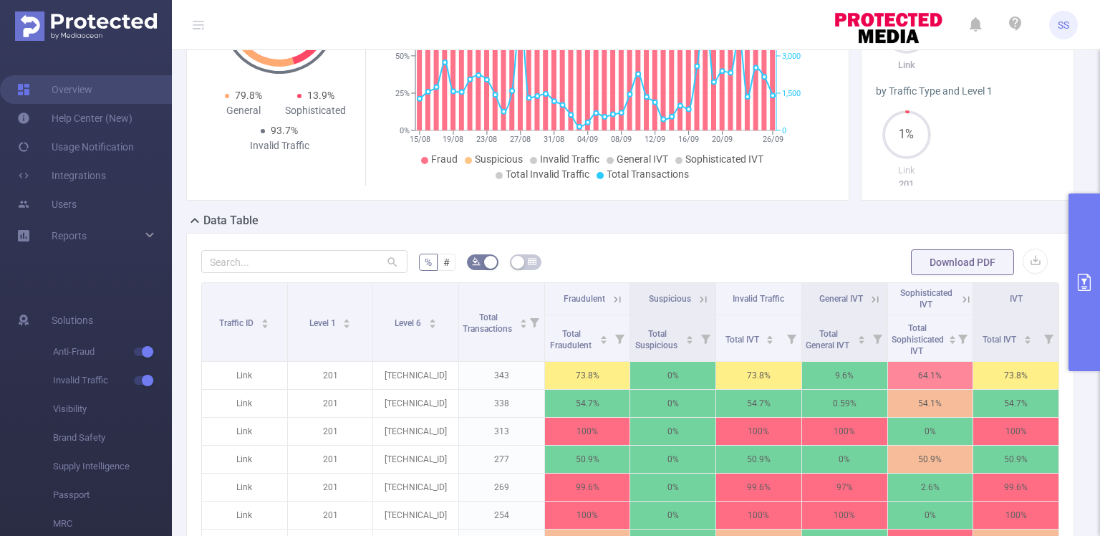
click at [175, 405] on div "PID: Mobidriven > Time Range: [DATE] 09:00 - [DATE] 09:59 > Time Zone: +00:00 >…" at bounding box center [636, 323] width 928 height 917
click at [1024, 256] on button "button" at bounding box center [1035, 261] width 25 height 25
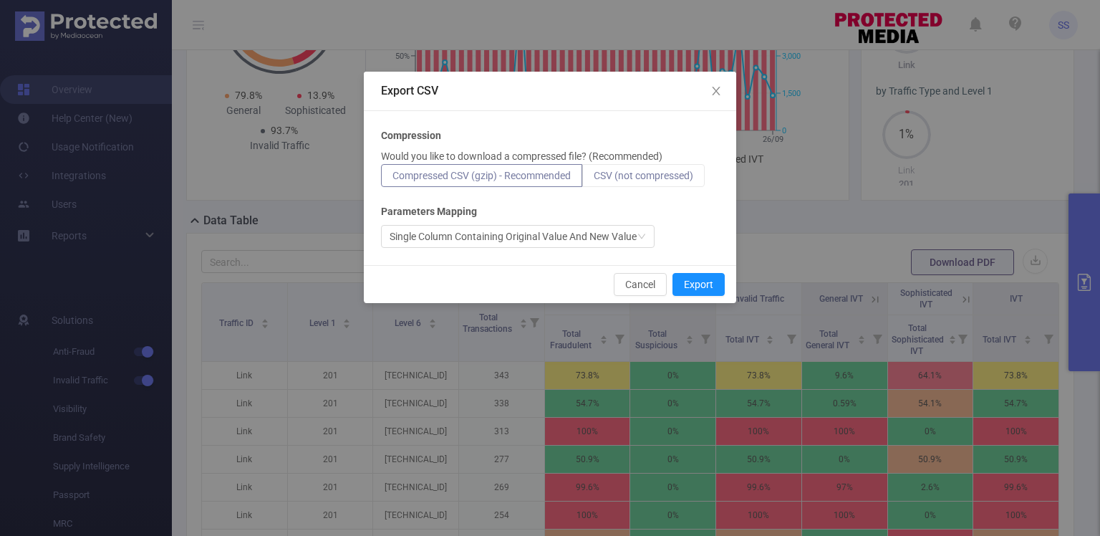
click at [681, 175] on span "CSV (not compressed)" at bounding box center [644, 175] width 100 height 11
click at [594, 179] on input "CSV (not compressed)" at bounding box center [594, 179] width 0 height 0
click at [698, 282] on button "Export" at bounding box center [699, 284] width 52 height 23
